Goal: Task Accomplishment & Management: Manage account settings

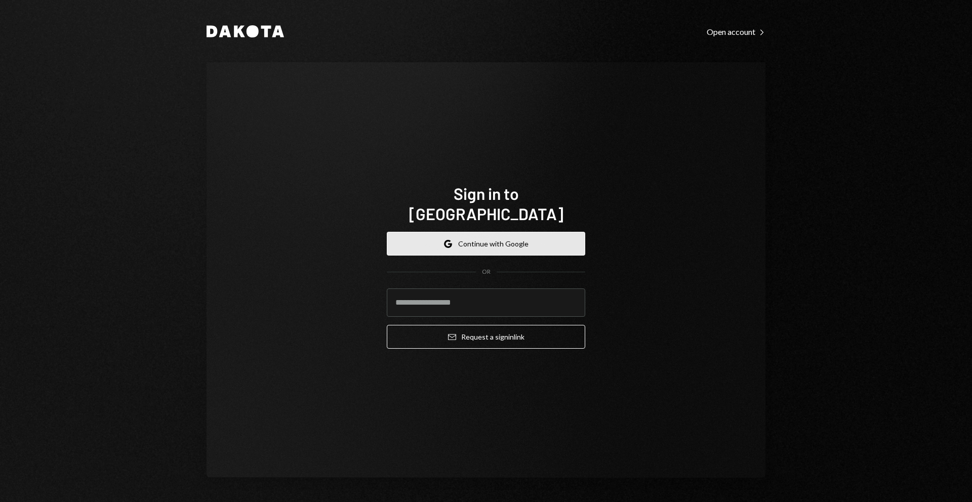
click at [442, 232] on button "Google Continue with Google" at bounding box center [486, 244] width 198 height 24
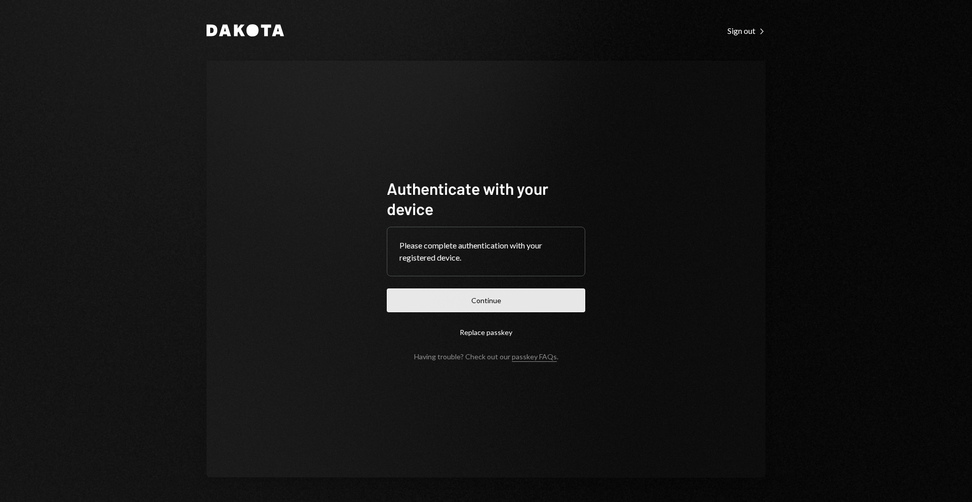
click at [516, 297] on button "Continue" at bounding box center [486, 301] width 198 height 24
